Goal: Check status

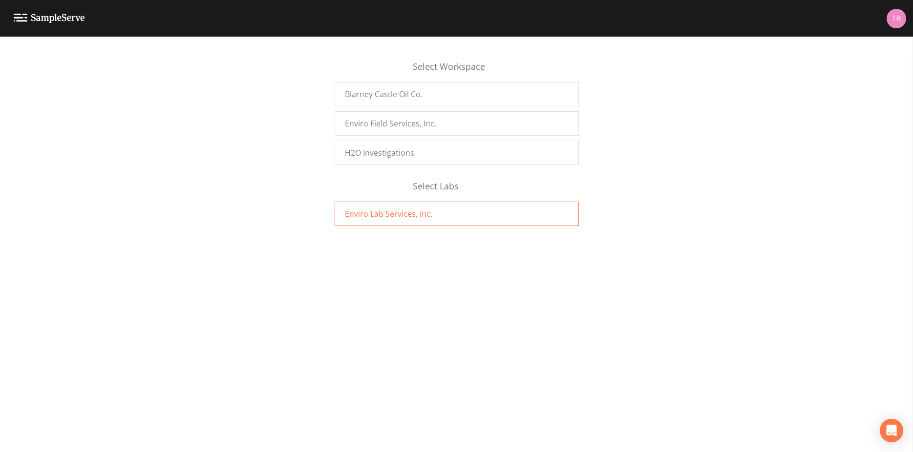
click at [386, 215] on span "Enviro Lab Services, Inc." at bounding box center [388, 214] width 87 height 12
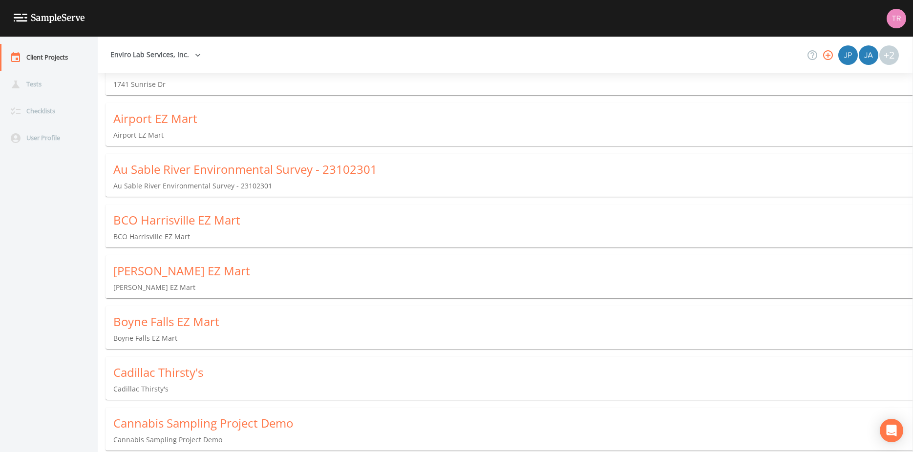
scroll to position [129, 0]
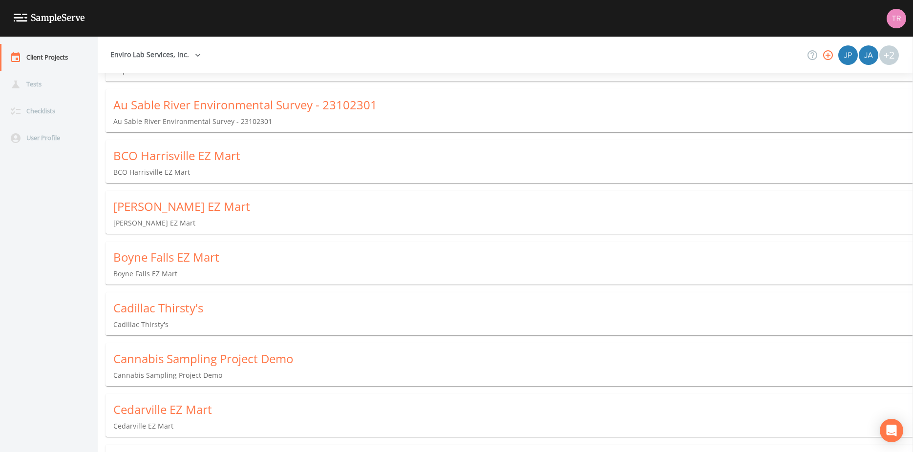
click at [184, 408] on div "Cedarville EZ Mart" at bounding box center [512, 410] width 799 height 16
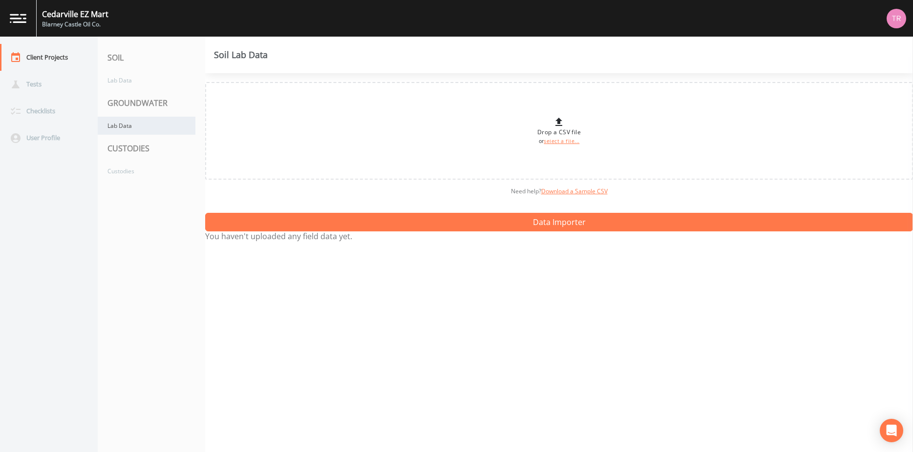
click at [126, 124] on div "Lab Data" at bounding box center [147, 126] width 98 height 18
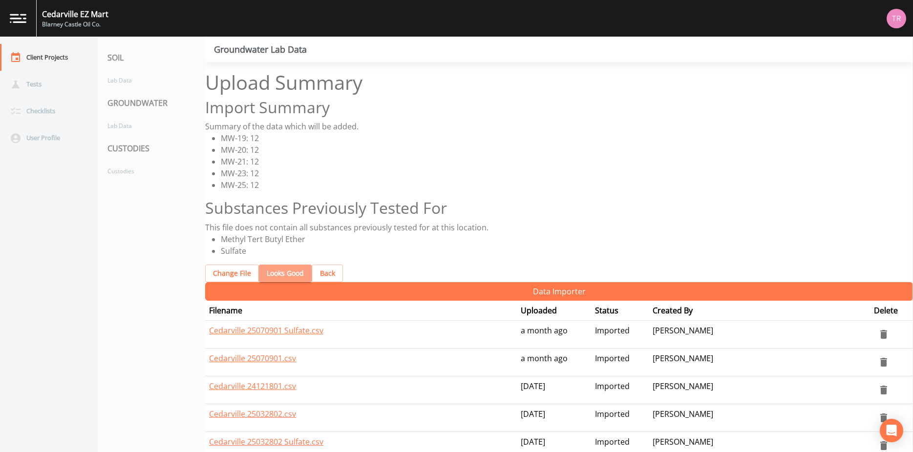
click at [307, 277] on button "Looks Good" at bounding box center [285, 274] width 53 height 18
